Goal: Task Accomplishment & Management: Complete application form

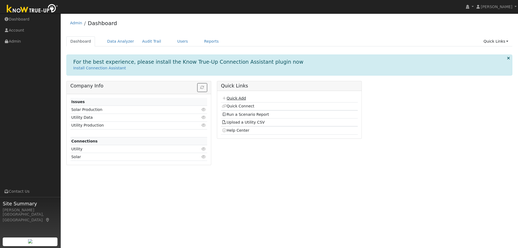
click at [232, 99] on link "Quick Add" at bounding box center [234, 98] width 24 height 4
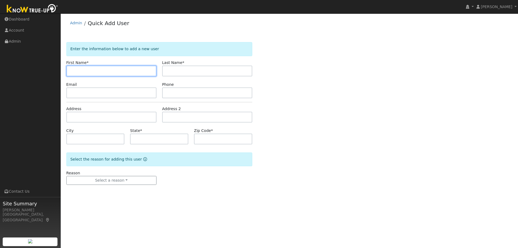
click at [100, 69] on input "text" at bounding box center [111, 71] width 90 height 11
paste input "[PERSON_NAME]"
drag, startPoint x: 100, startPoint y: 69, endPoint x: 83, endPoint y: 70, distance: 16.8
click at [83, 70] on input "[PERSON_NAME]" at bounding box center [111, 71] width 90 height 11
type input "[PERSON_NAME]"
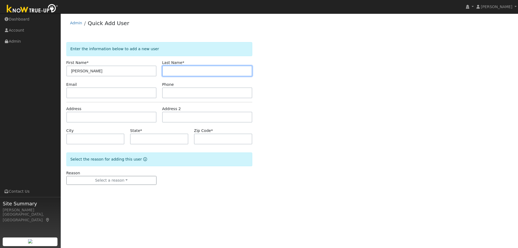
paste input "Chawla"
type input "Chawla"
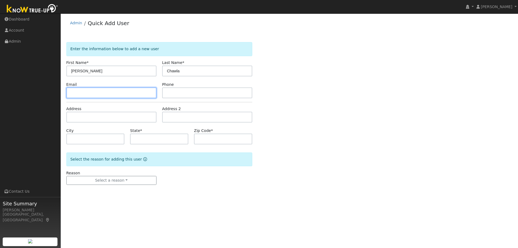
click at [90, 90] on input "text" at bounding box center [111, 92] width 90 height 11
paste input "[PERSON_NAME][DOMAIN_NAME][EMAIL_ADDRESS][DOMAIN_NAME]"
type input "[PERSON_NAME][DOMAIN_NAME][EMAIL_ADDRESS][DOMAIN_NAME]"
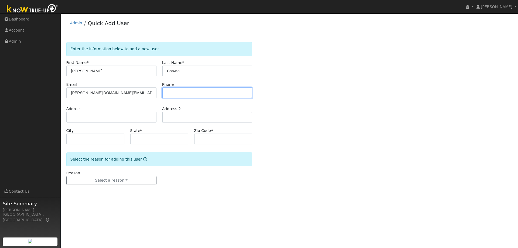
click at [202, 93] on input "text" at bounding box center [207, 92] width 90 height 11
paste input "9179914612"
type input "9179914612"
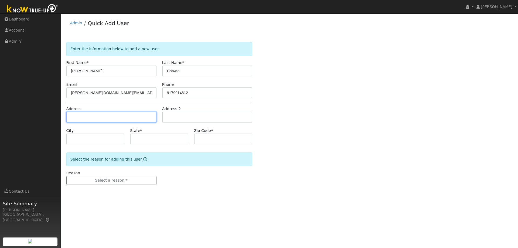
click at [94, 117] on input "text" at bounding box center [111, 117] width 90 height 11
paste input "[STREET_ADDRESS][US_STATE]"
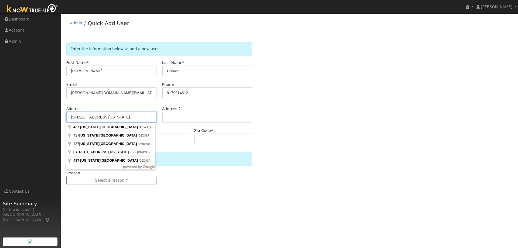
type input "[STREET_ADDRESS][US_STATE]"
type input "Berkeley"
type input "CA"
type input "94707"
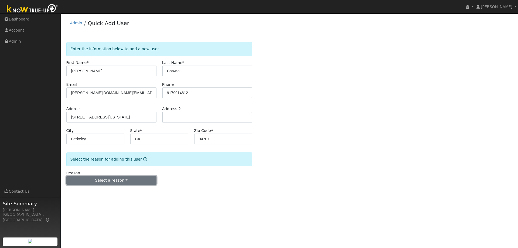
click at [102, 181] on button "Select a reason" at bounding box center [111, 180] width 90 height 9
click at [100, 190] on link "New lead" at bounding box center [97, 192] width 60 height 8
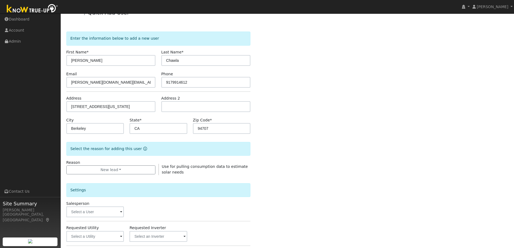
scroll to position [27, 0]
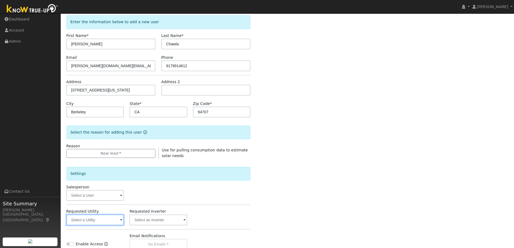
click at [99, 222] on input "text" at bounding box center [95, 220] width 58 height 11
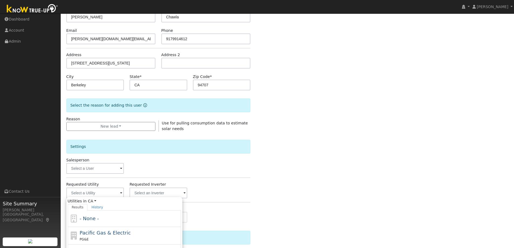
drag, startPoint x: 109, startPoint y: 234, endPoint x: 143, endPoint y: 200, distance: 47.9
click at [109, 234] on span "Pacific Gas & Electric" at bounding box center [105, 233] width 51 height 6
type input "Pacific Gas & Electric"
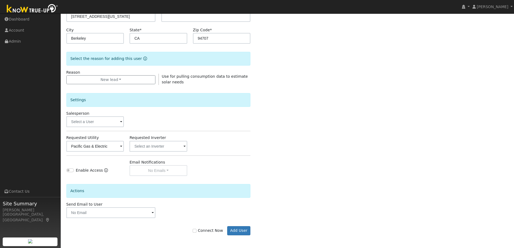
scroll to position [102, 0]
click at [216, 232] on label "Connect Now" at bounding box center [208, 230] width 30 height 6
click at [197, 232] on input "Connect Now" at bounding box center [195, 230] width 4 height 4
checkbox input "true"
click at [232, 230] on button "Add User" at bounding box center [238, 229] width 23 height 9
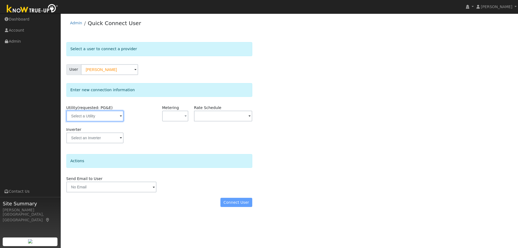
click at [94, 114] on input "text" at bounding box center [94, 116] width 57 height 11
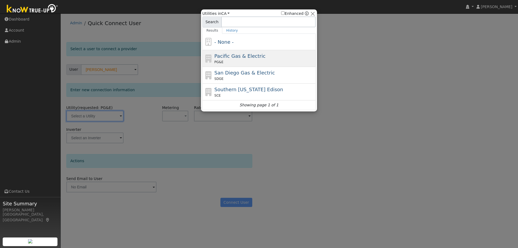
click at [244, 60] on div "PG&E" at bounding box center [265, 62] width 100 height 5
type input "PG&E"
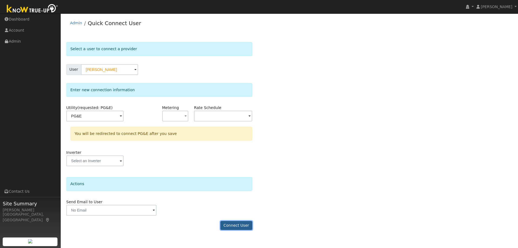
click at [240, 223] on button "Connect User" at bounding box center [237, 225] width 32 height 9
